Goal: Navigation & Orientation: Find specific page/section

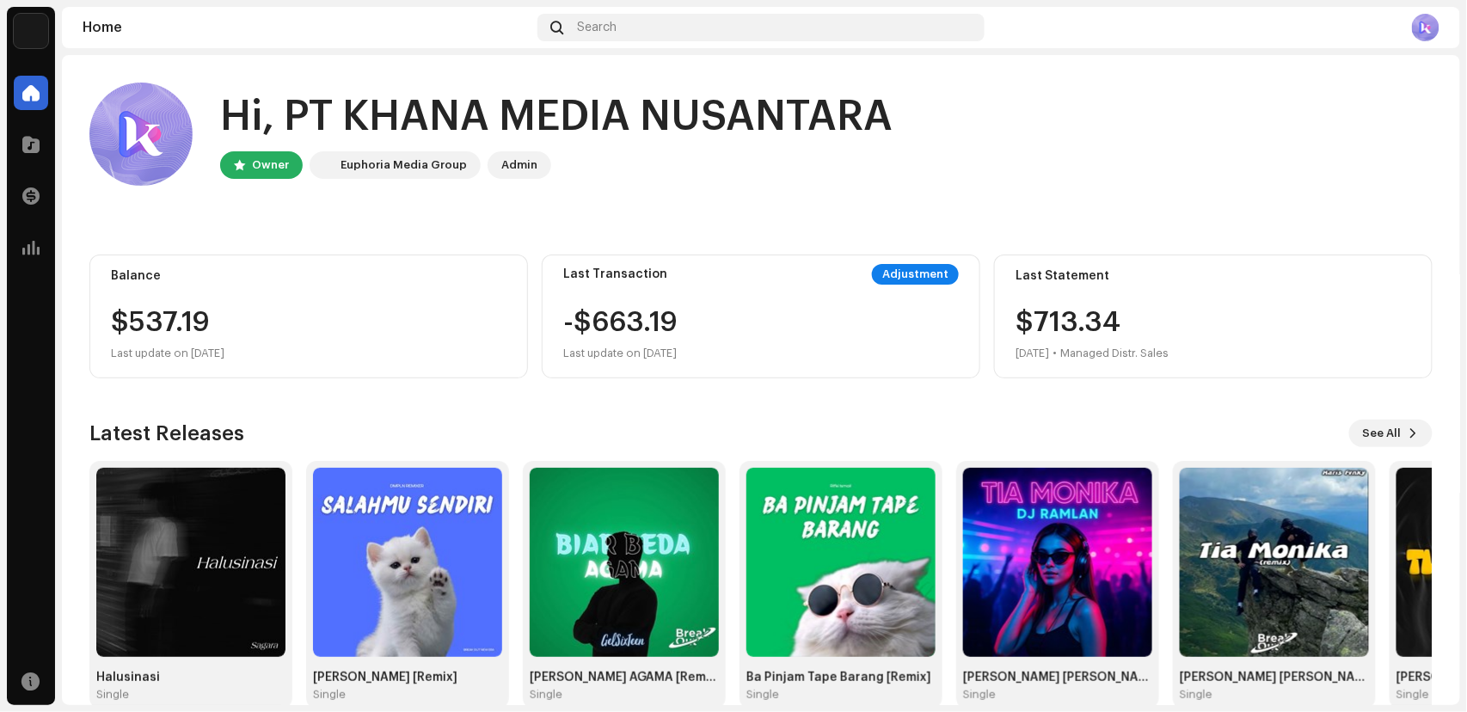
scroll to position [31, 0]
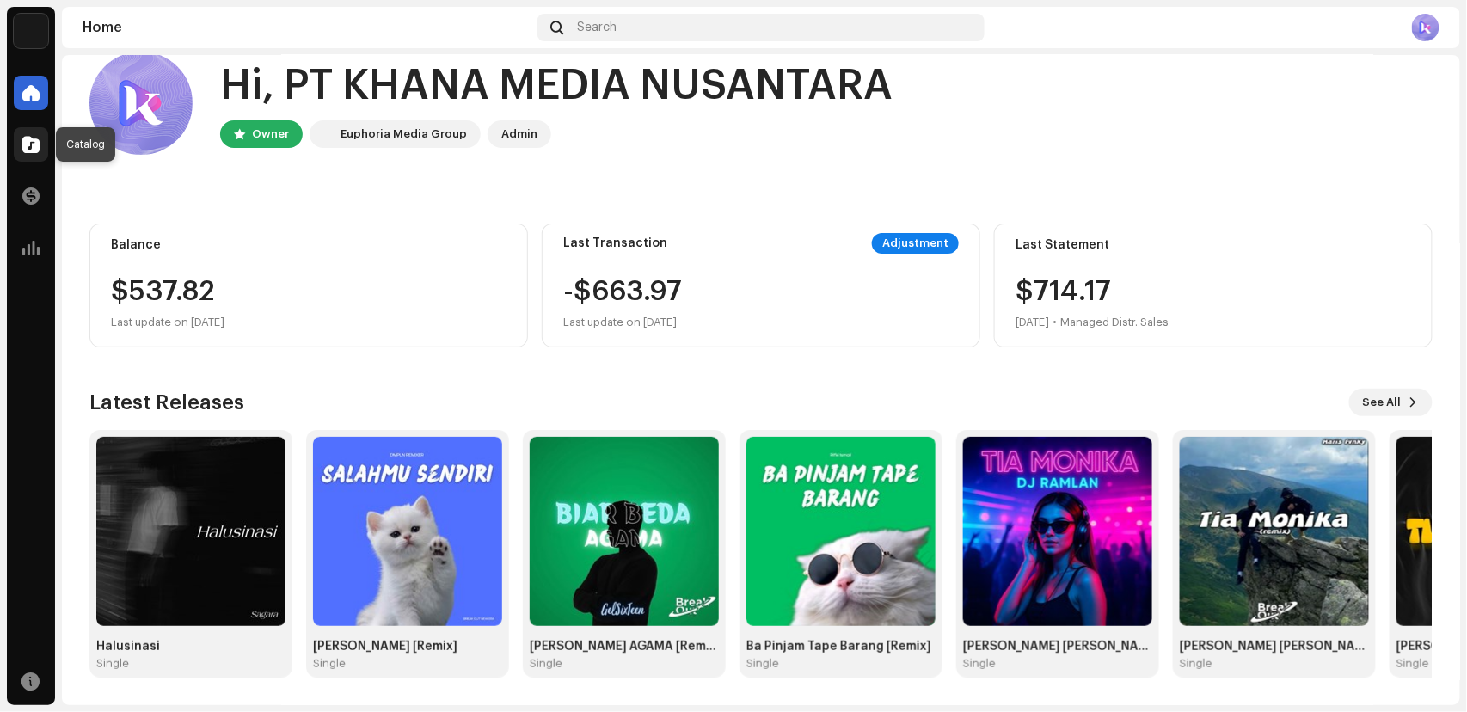
click at [47, 151] on div at bounding box center [31, 144] width 34 height 34
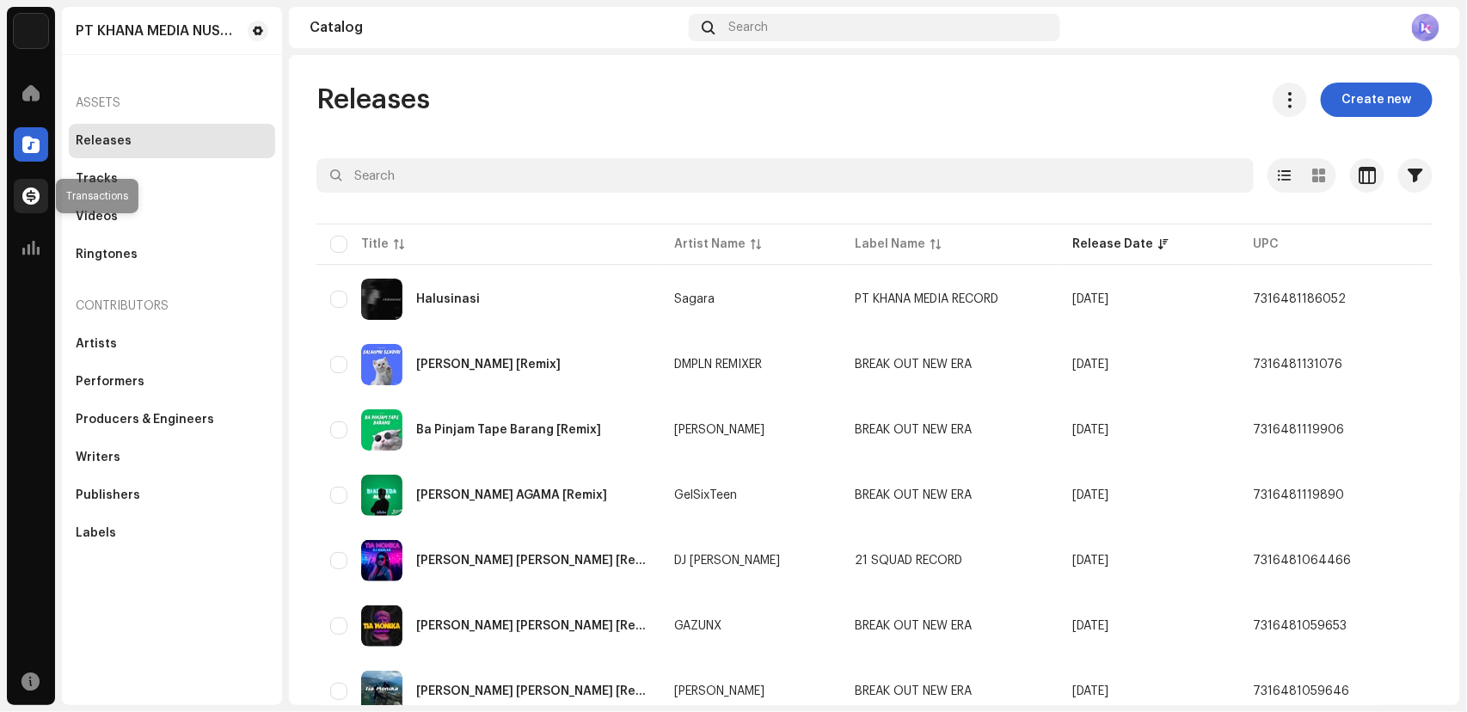
click at [25, 200] on span at bounding box center [30, 196] width 17 height 14
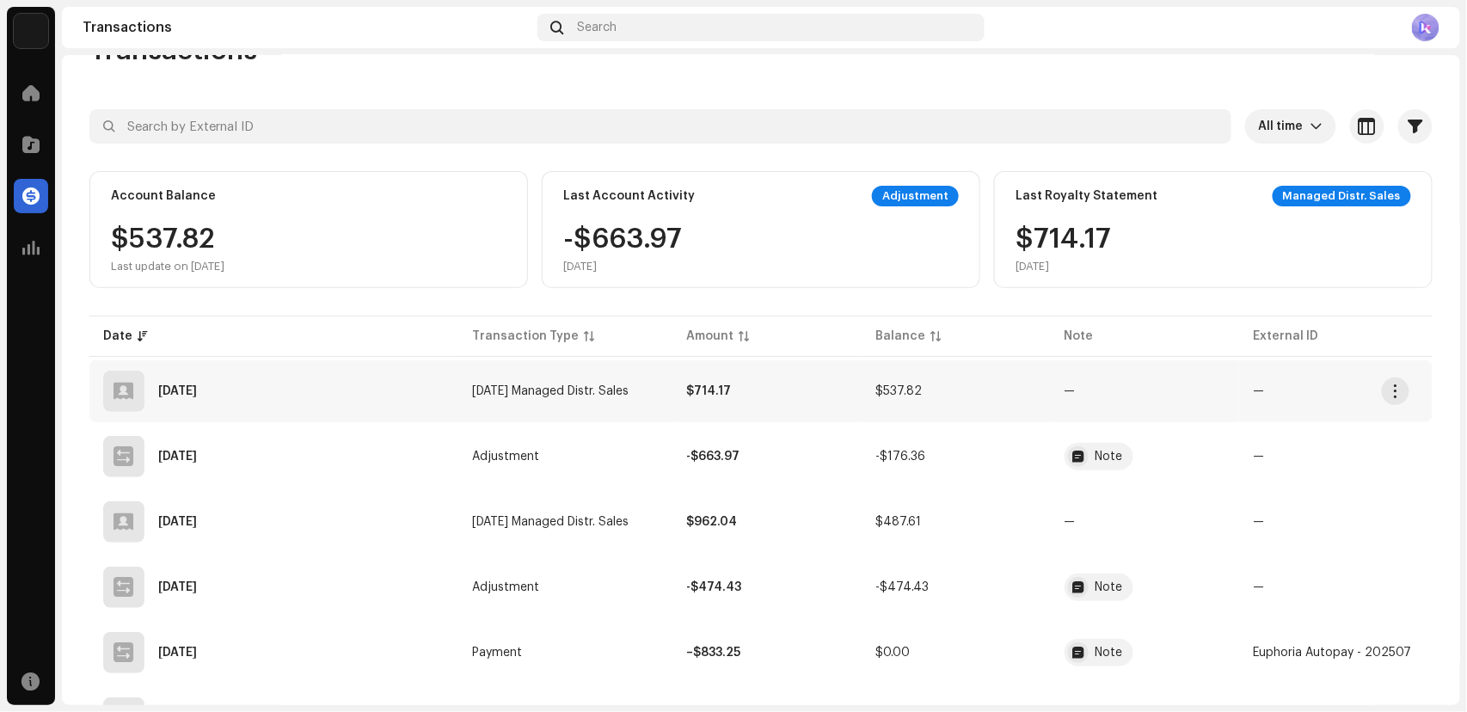
scroll to position [12, 0]
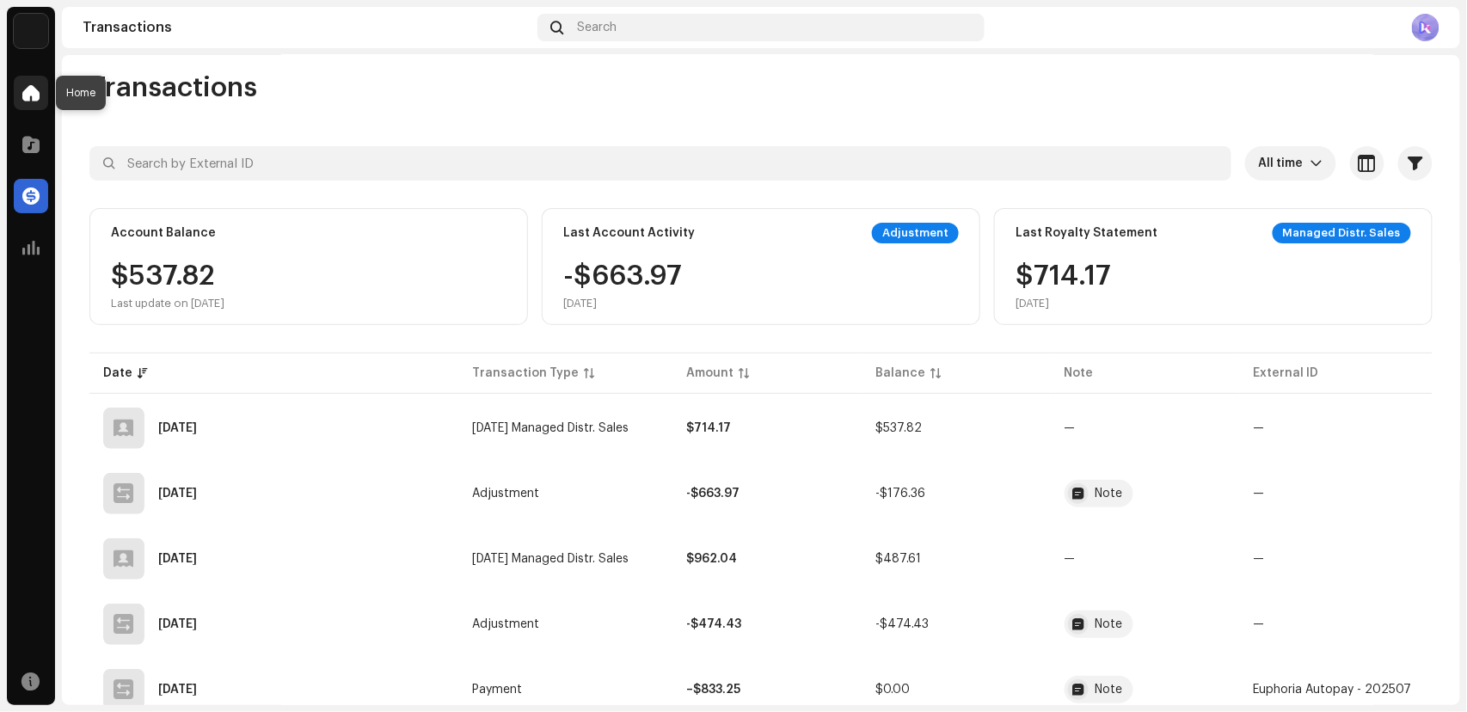
click at [28, 77] on div at bounding box center [31, 93] width 34 height 34
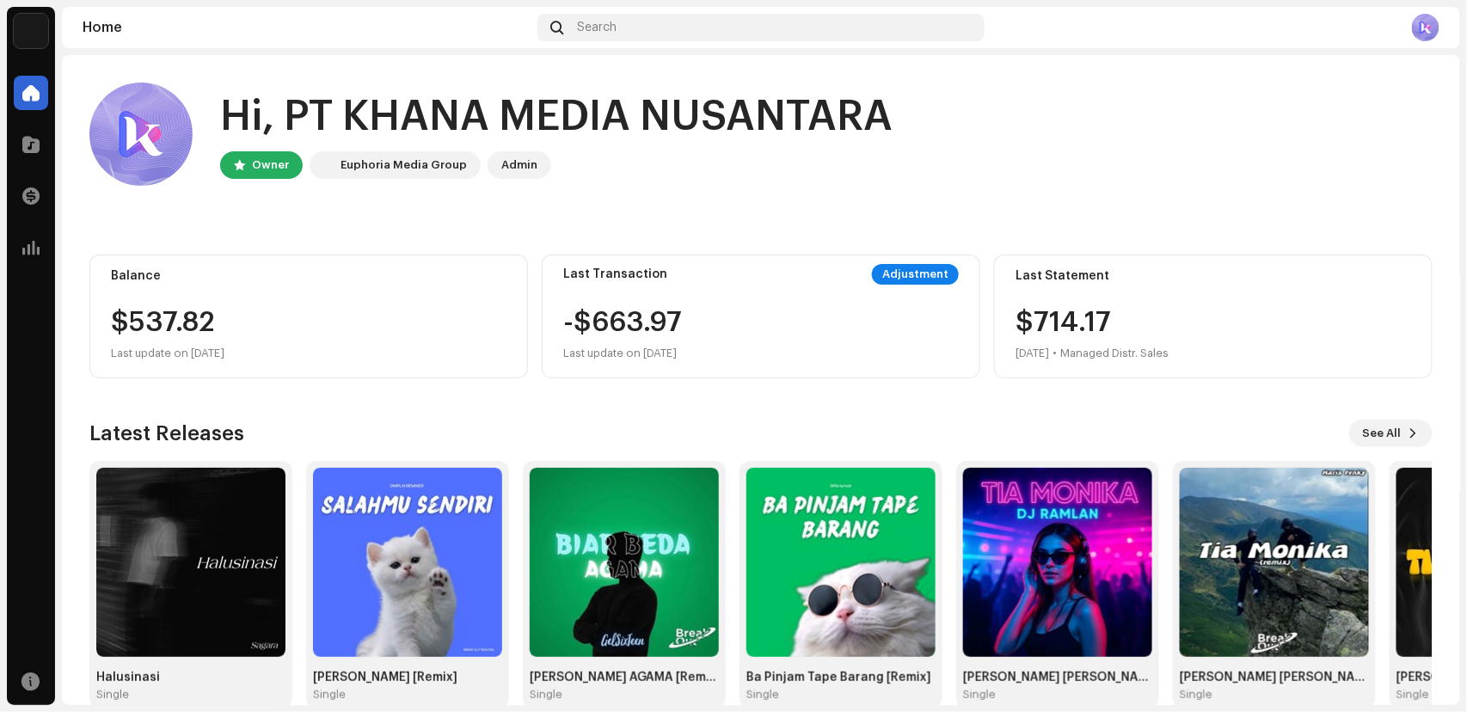
click at [387, 162] on div "Euphoria Media Group" at bounding box center [404, 165] width 126 height 21
